Goal: Task Accomplishment & Management: Complete application form

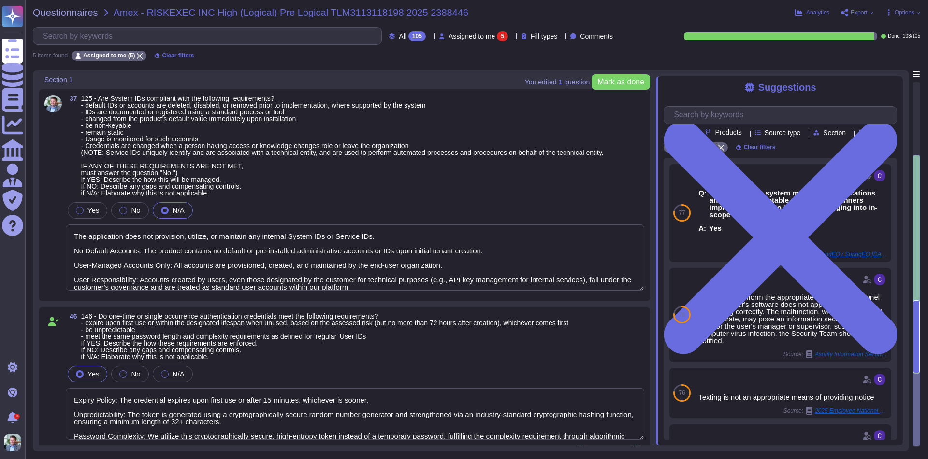
type textarea "The application does not provision, utilize, or maintain any internal System ID…"
type textarea "Expiry Policy: The credential expires upon first use or after 15 minutes, which…"
type textarea "The password reset hyperlink is securely delivered via email to the address of …"
type textarea "We do not display a system-level warning banner or message upon login. As this …"
type textarea "We do not support system-to-system sessions"
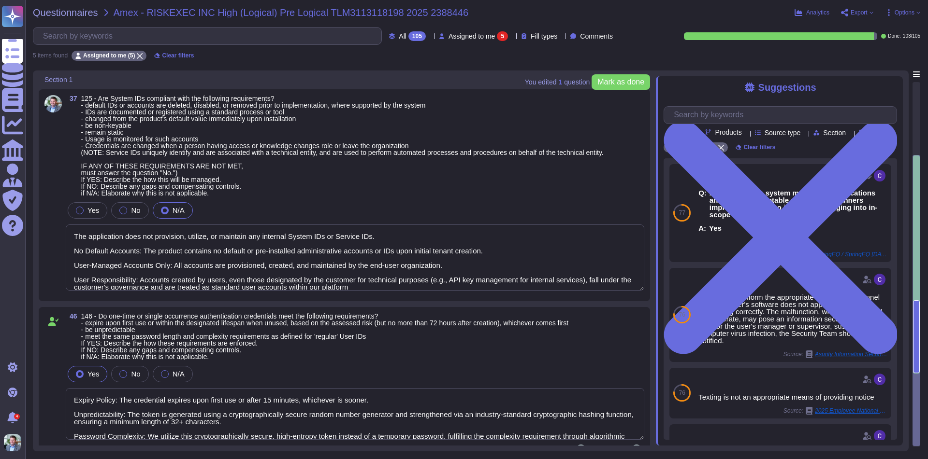
scroll to position [376, 0]
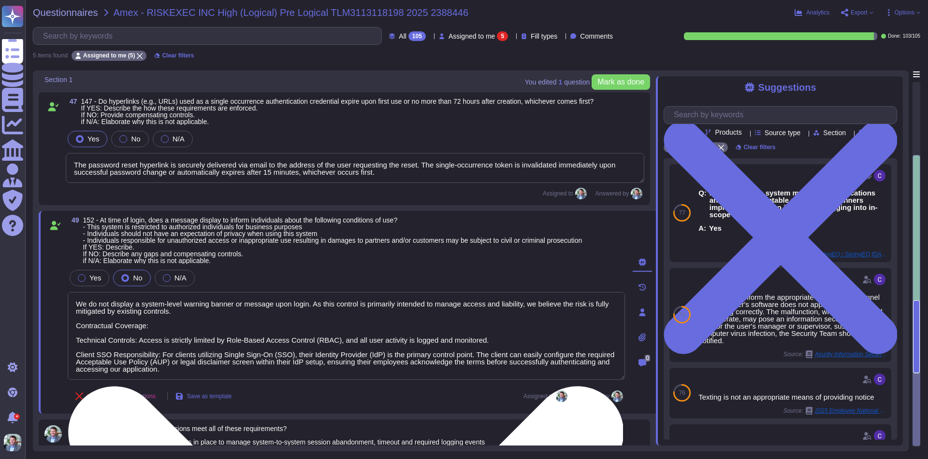
click at [199, 336] on textarea "We do not display a system-level warning banner or message upon login. As this …" at bounding box center [346, 336] width 557 height 88
click at [239, 329] on textarea "We do not display a system-level warning banner or message upon login. As this …" at bounding box center [346, 336] width 557 height 88
paste textarea "This control gap is mitigated by existing contractual and technical controls, a…"
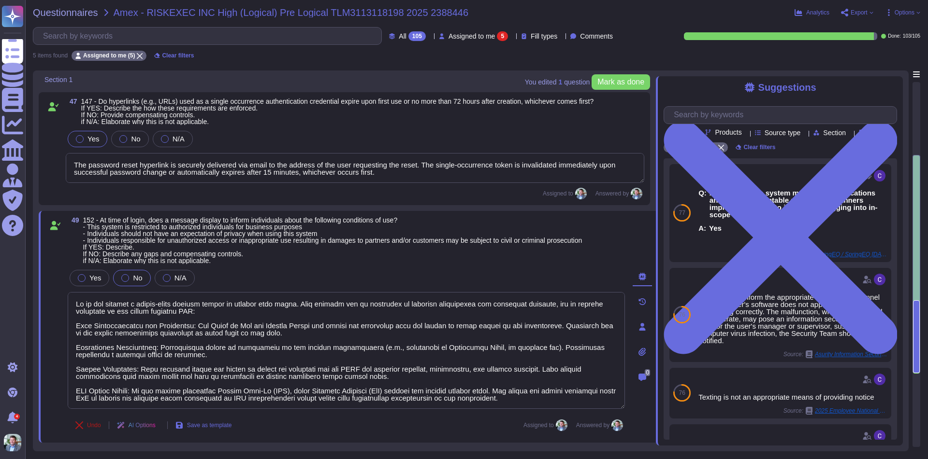
type textarea "We do not display a system-level warning banner or message upon login. This con…"
click at [94, 427] on button "Undo" at bounding box center [88, 425] width 41 height 19
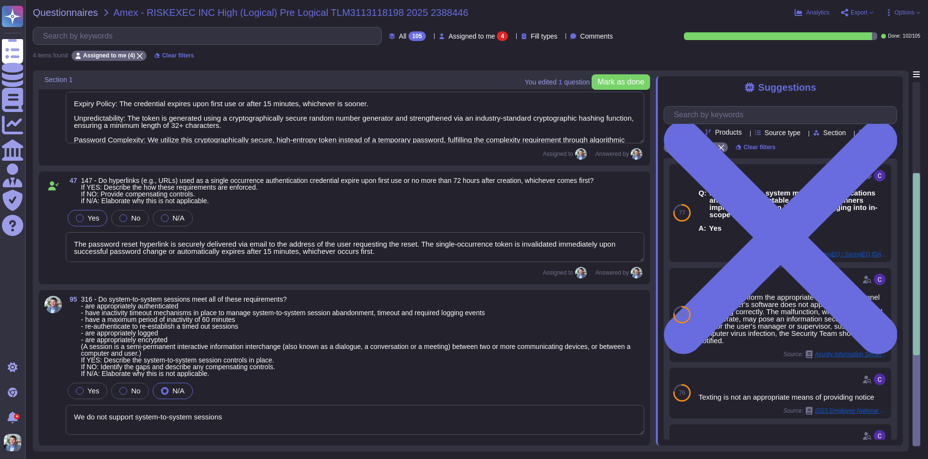
scroll to position [293, 0]
type textarea "We do not support system-to-system sessions"
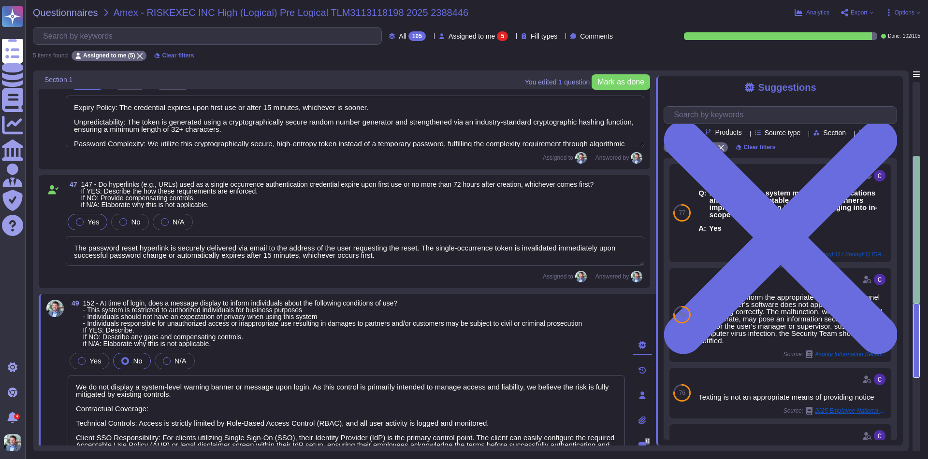
type textarea "We do not support system-to-system sessions"
type textarea "We do not display a system-level warning banner or message upon login. This con…"
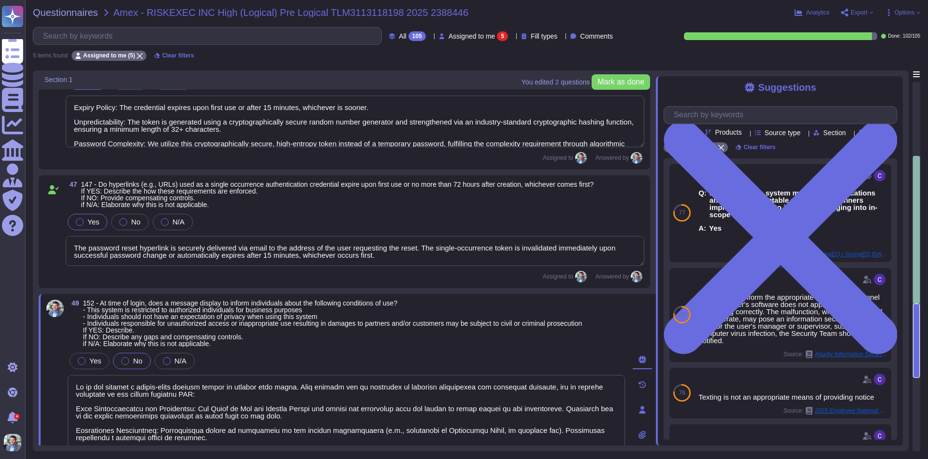
scroll to position [1, 0]
click at [186, 393] on textarea at bounding box center [346, 433] width 557 height 117
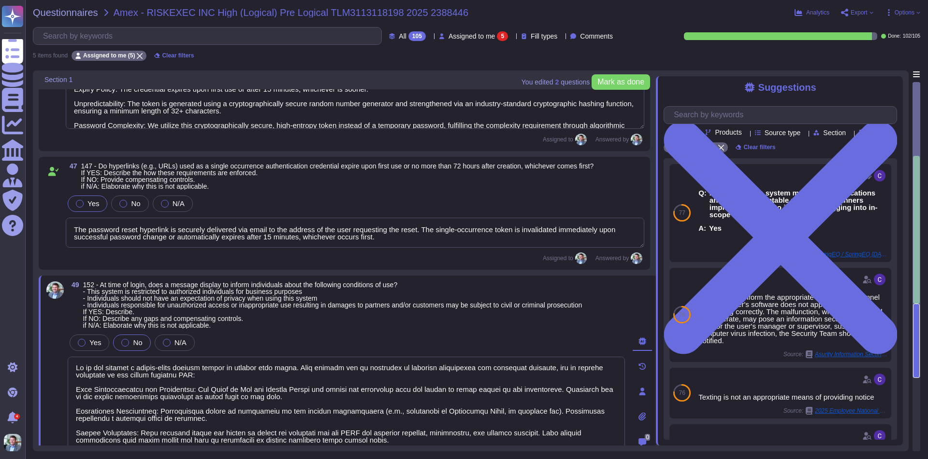
scroll to position [195, 0]
type textarea "The application does not provision, utilize, or maintain any internal System ID…"
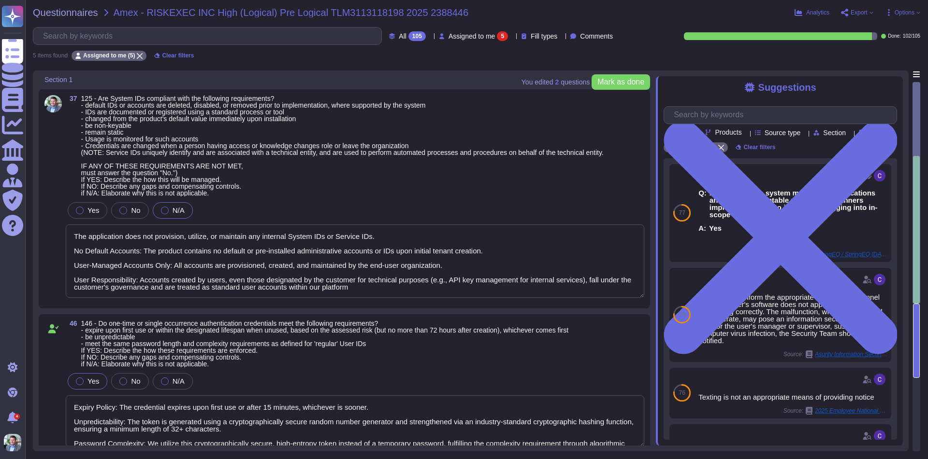
scroll to position [479, 0]
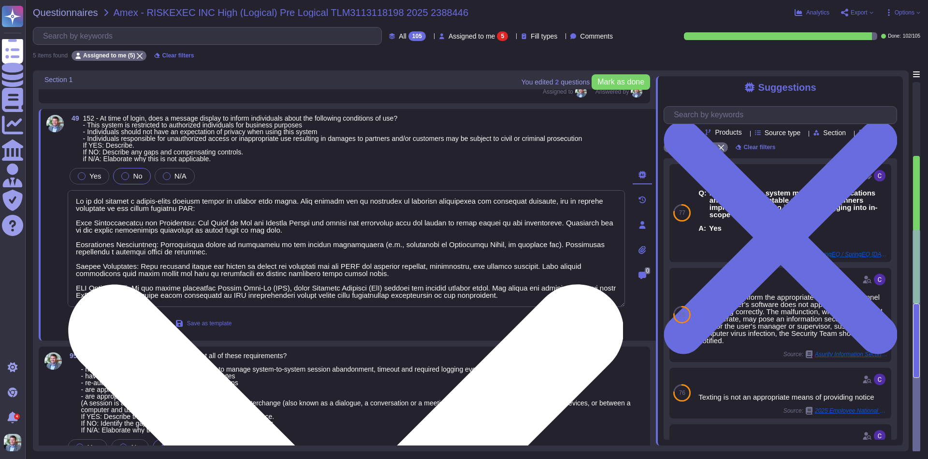
type textarea "We do not support system-to-system sessions"
click at [334, 202] on textarea at bounding box center [346, 248] width 557 height 117
click at [322, 267] on textarea at bounding box center [346, 248] width 557 height 117
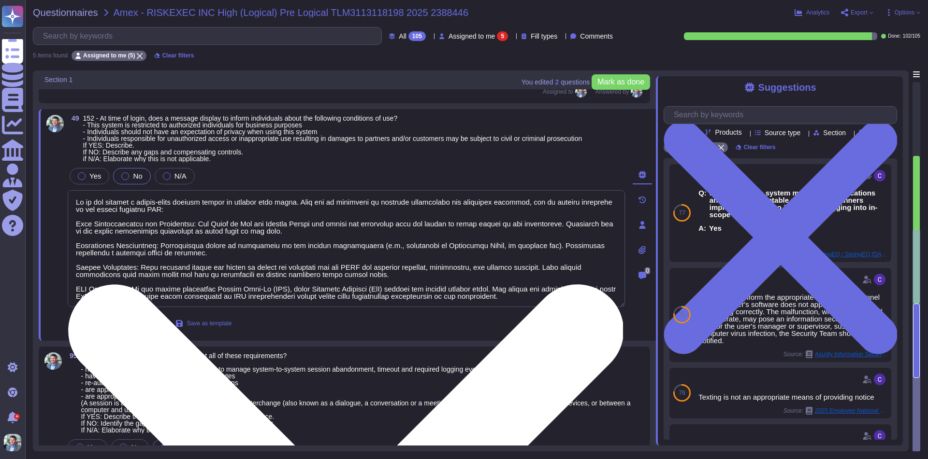
click at [322, 267] on textarea at bounding box center [346, 248] width 557 height 117
click at [345, 276] on textarea at bounding box center [346, 248] width 557 height 117
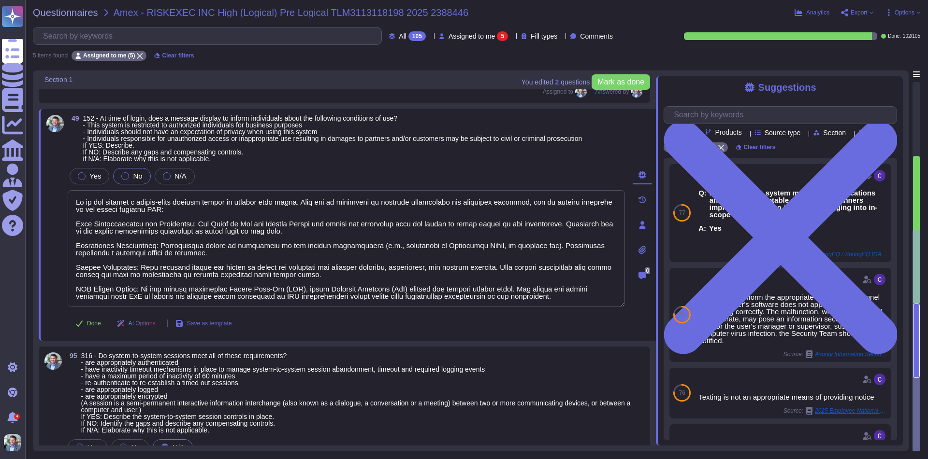
type textarea "We do not display a system-level warning banner or message upon login. This gap…"
